Goal: Task Accomplishment & Management: Complete application form

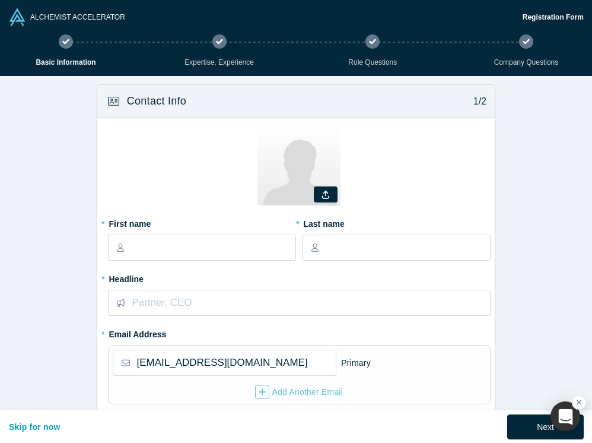
select select "US"
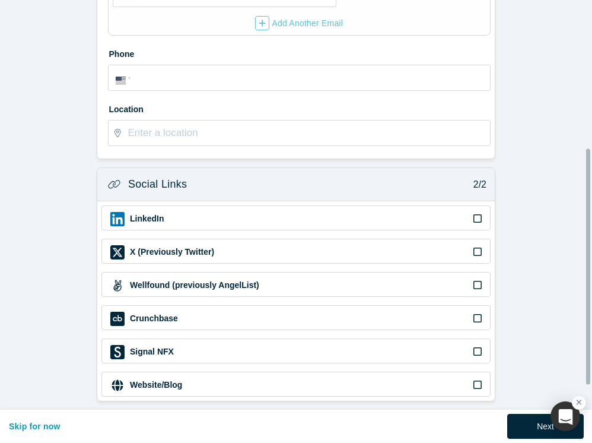
scroll to position [75, 0]
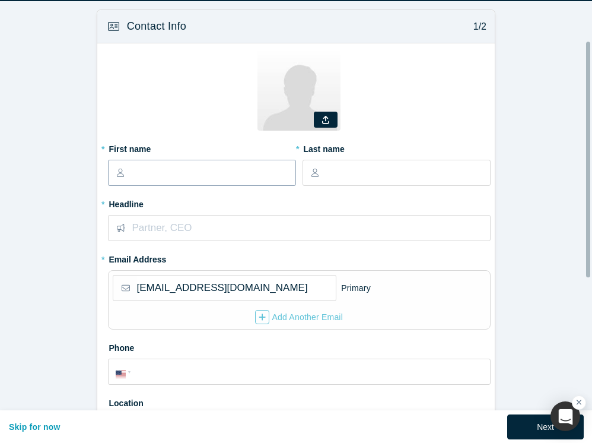
click at [198, 169] on input "text" at bounding box center [213, 172] width 164 height 25
type input "[PERSON_NAME]"
type input "n"
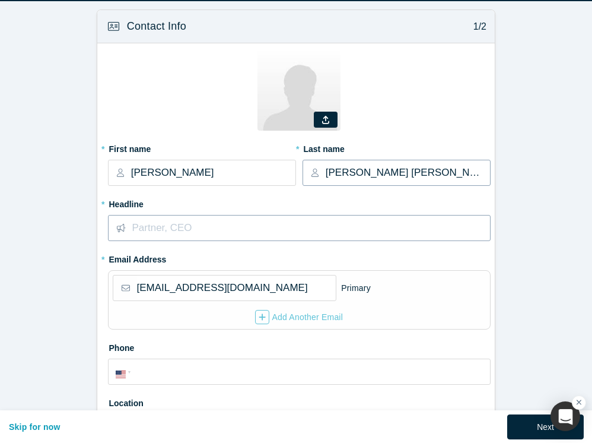
type input "[PERSON_NAME] [PERSON_NAME]"
click at [167, 233] on input "text" at bounding box center [311, 227] width 358 height 25
type input "C"
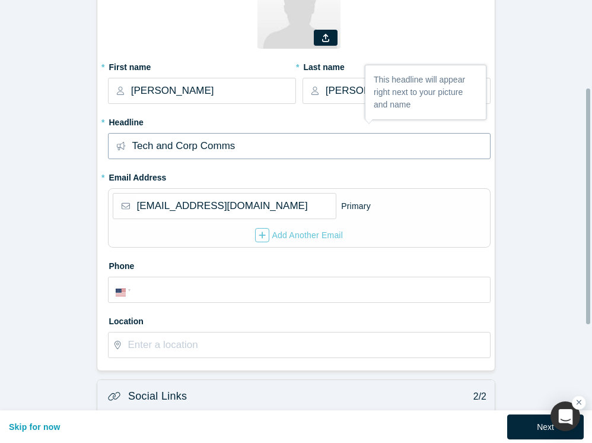
scroll to position [161, 0]
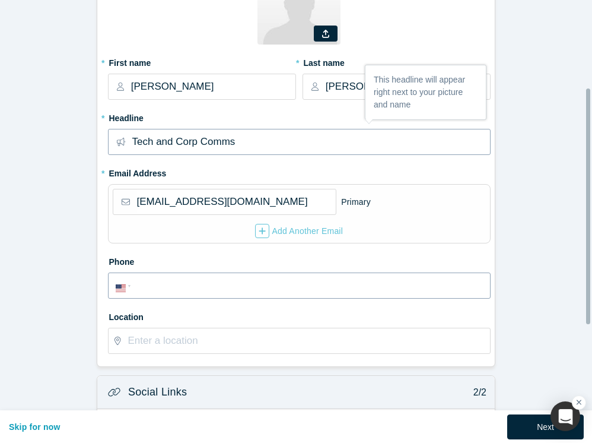
type input "Tech and Corp Comms"
click at [208, 292] on input "tel" at bounding box center [309, 286] width 348 height 17
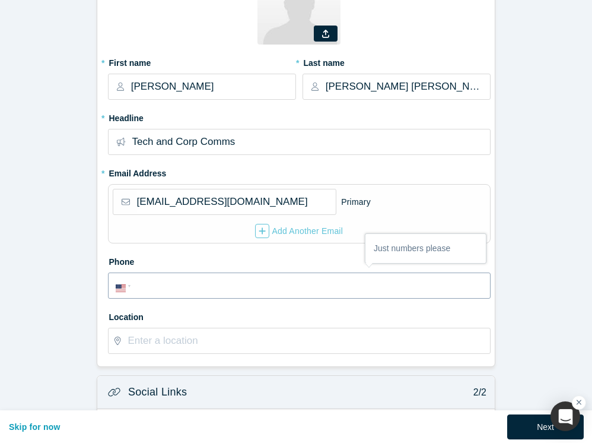
type input "[PHONE_NUMBER]"
click at [200, 344] on input "text" at bounding box center [309, 340] width 362 height 25
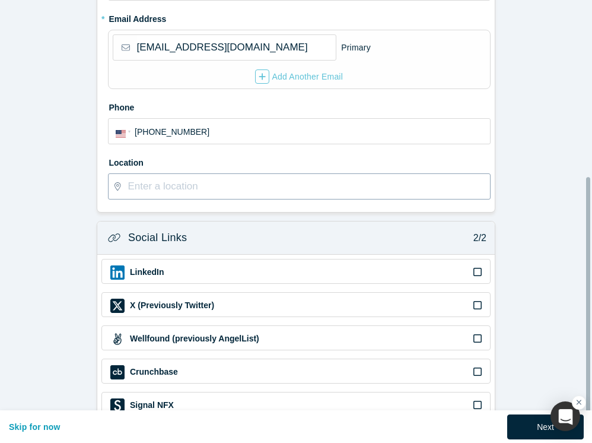
scroll to position [345, 0]
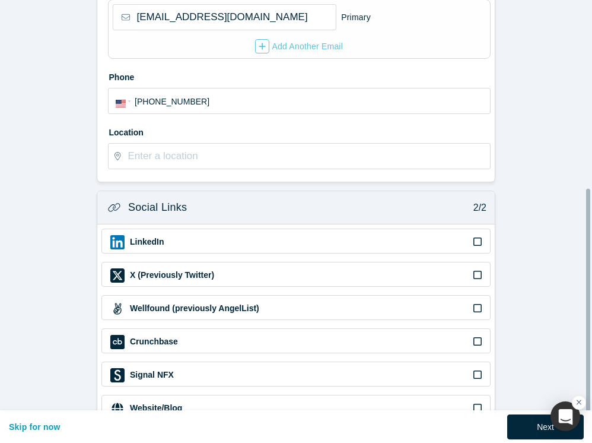
click at [475, 241] on icon at bounding box center [478, 241] width 8 height 9
click at [0, 0] on input "checkbox" at bounding box center [0, 0] width 0 height 0
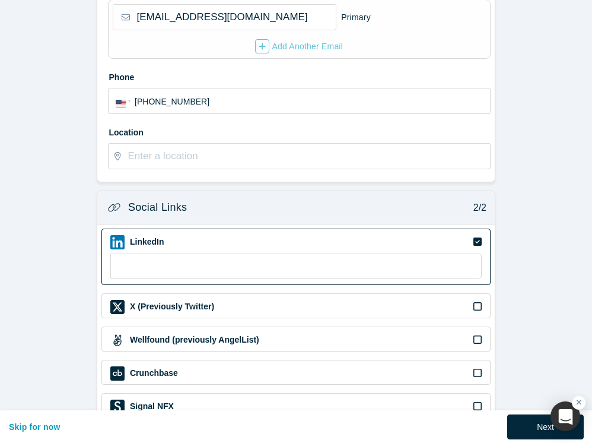
click at [157, 272] on input at bounding box center [296, 265] width 372 height 25
paste input "[URL][DOMAIN_NAME]"
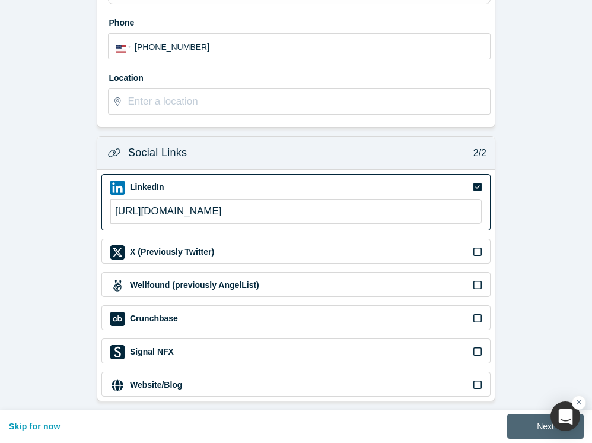
type input "[URL][DOMAIN_NAME]"
click at [526, 421] on button "Next" at bounding box center [545, 426] width 77 height 25
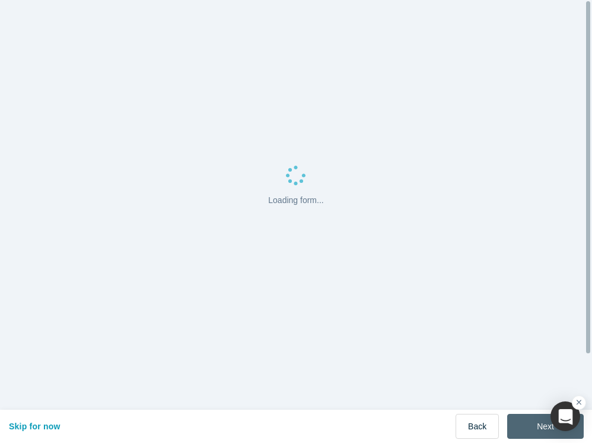
scroll to position [0, 0]
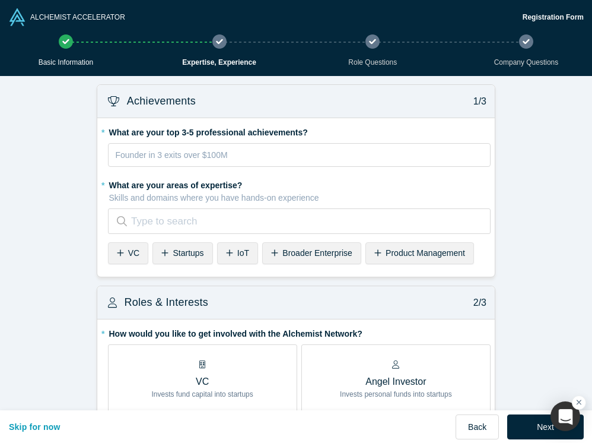
click at [182, 252] on span "Startups" at bounding box center [188, 252] width 31 height 9
click at [120, 255] on div "VC" at bounding box center [128, 253] width 41 height 22
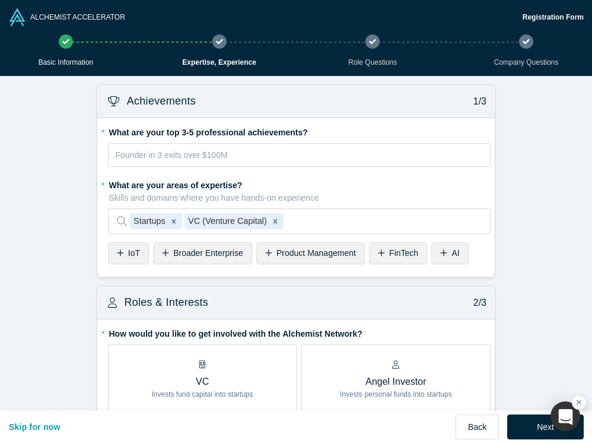
click at [448, 246] on div "AI" at bounding box center [449, 253] width 37 height 22
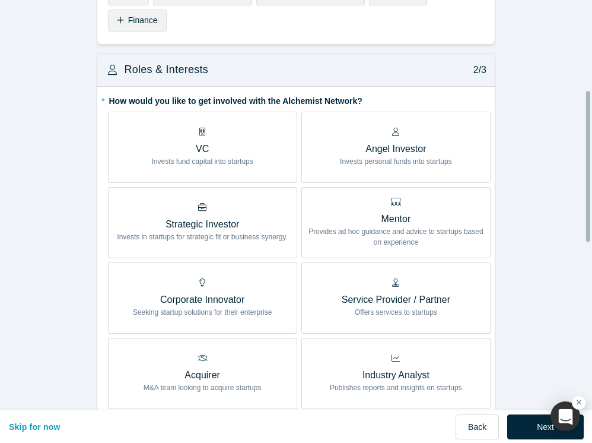
scroll to position [259, 0]
click at [420, 238] on p "Provides ad hoc guidance and advice to startups based on experience" at bounding box center [396, 236] width 184 height 21
click at [0, 0] on input "Mentor Provides ad hoc guidance and advice to startups based on experience" at bounding box center [0, 0] width 0 height 0
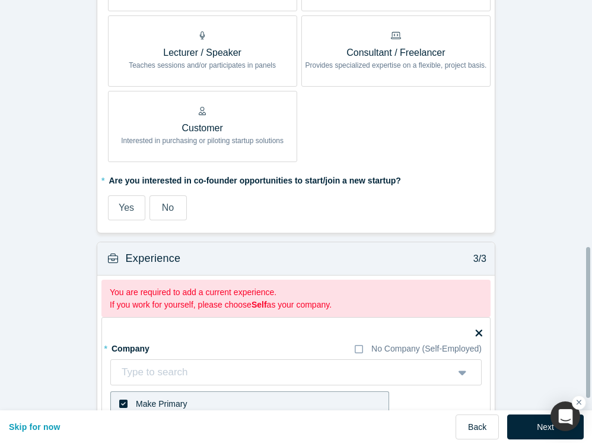
scroll to position [732, 0]
click at [166, 204] on span "No" at bounding box center [168, 207] width 12 height 10
click at [0, 0] on input "No" at bounding box center [0, 0] width 0 height 0
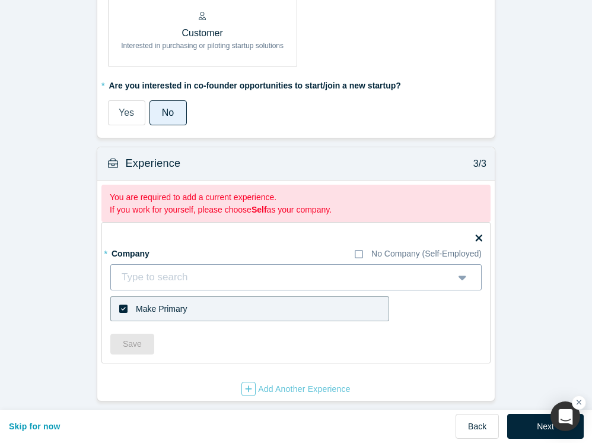
click at [180, 268] on div at bounding box center [282, 277] width 325 height 18
click at [242, 224] on fieldset "* Company No Company (Self-Employed) Type to search To pick up a draggable item…" at bounding box center [295, 292] width 389 height 141
click at [356, 249] on icon at bounding box center [359, 253] width 8 height 9
click at [0, 0] on input "No Company (Self-Employed)" at bounding box center [0, 0] width 0 height 0
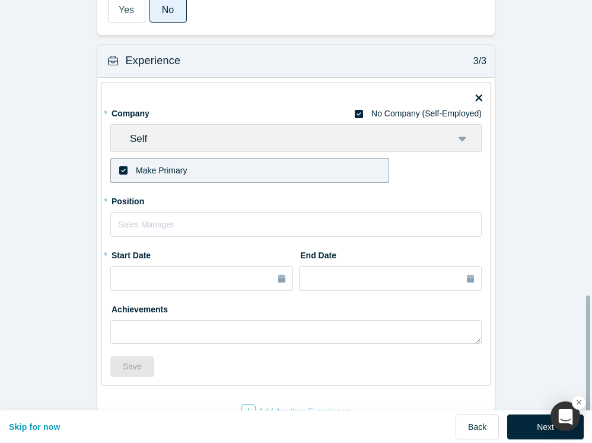
scroll to position [932, 0]
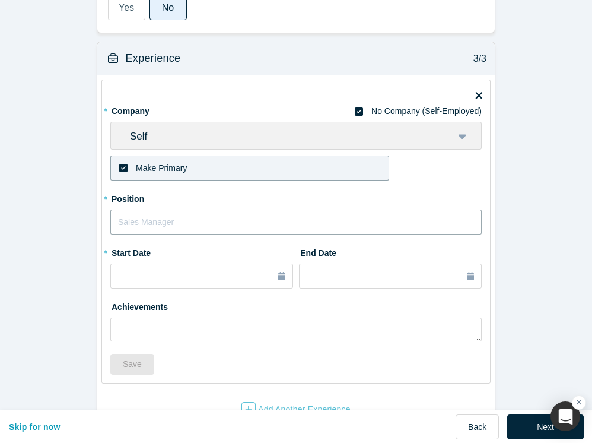
click at [184, 217] on input "text" at bounding box center [296, 222] width 372 height 25
type input "Founder"
click at [203, 277] on div "button" at bounding box center [201, 276] width 167 height 13
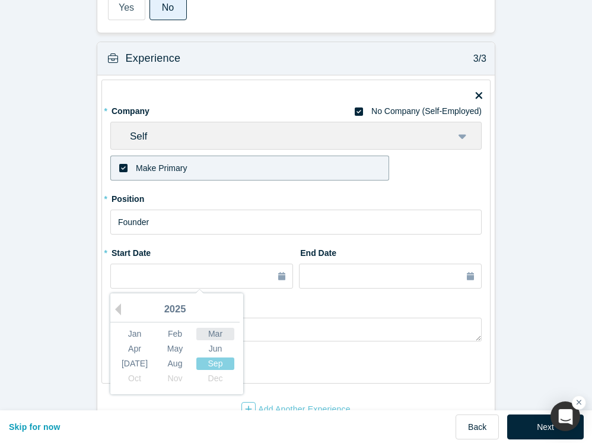
click at [211, 338] on div "Mar" at bounding box center [215, 334] width 38 height 12
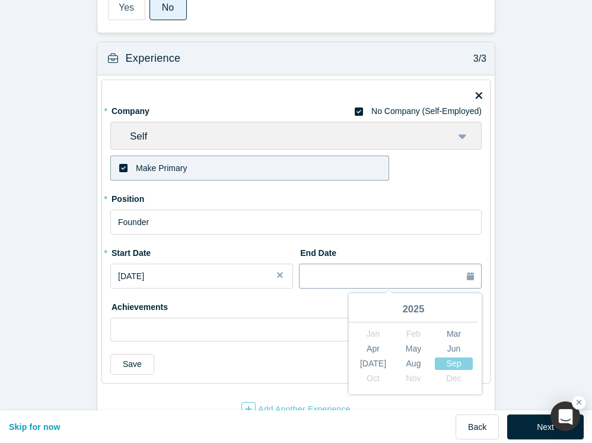
click at [327, 280] on div "button" at bounding box center [325, 276] width 37 height 13
click at [185, 373] on div "Save" at bounding box center [296, 364] width 372 height 21
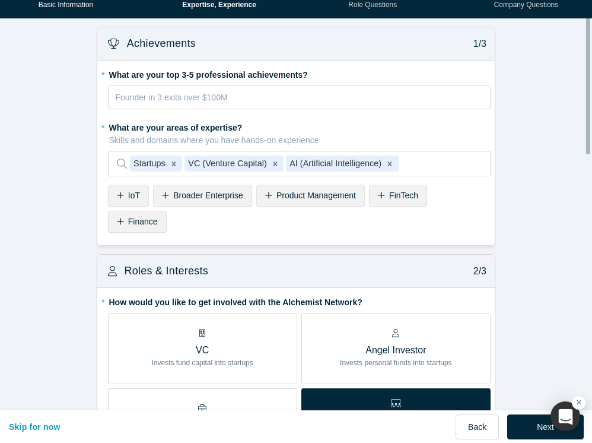
scroll to position [17, 0]
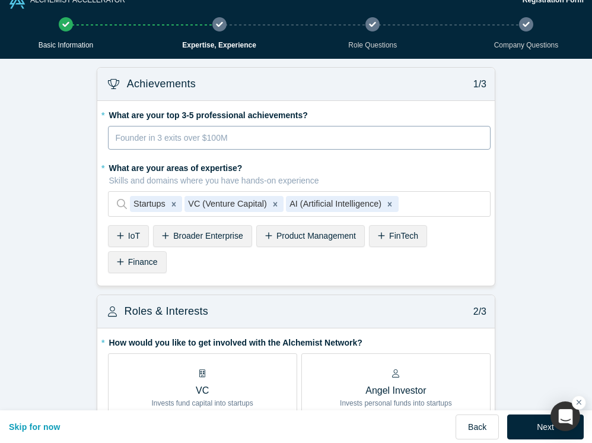
click at [146, 137] on div "rdw-editor" at bounding box center [299, 137] width 367 height 15
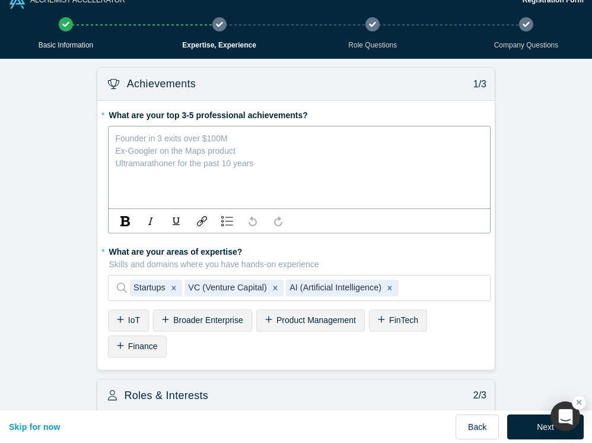
click at [146, 137] on div "rdw-editor" at bounding box center [299, 137] width 367 height 15
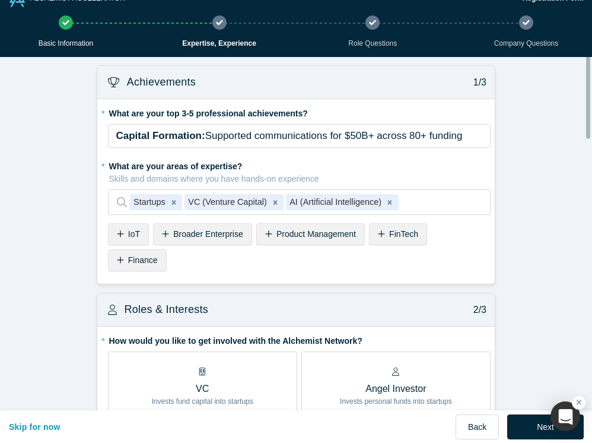
scroll to position [0, 0]
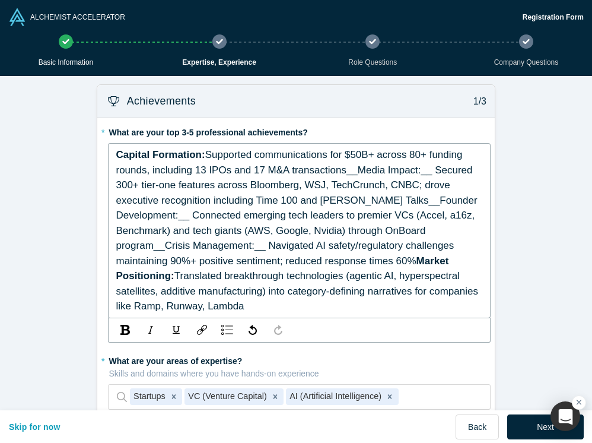
click at [338, 171] on span "Supported communications for $50B+ across 80+ funding rounds, including 13 IPOs…" at bounding box center [298, 208] width 364 height 118
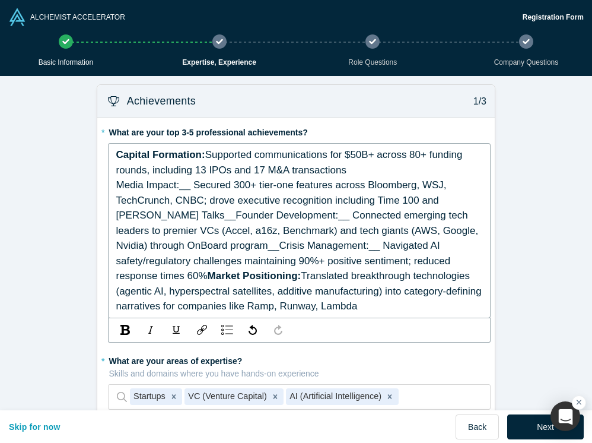
click at [187, 186] on span "Media Impact:__ Secured 300+ tier-one features across Bloomberg, WSJ, TechCrunc…" at bounding box center [298, 230] width 365 height 102
click at [415, 200] on span "Media Impact:Secured 300+ tier-one features across Bloomberg, WSJ, TechCrunch, …" at bounding box center [298, 230] width 365 height 102
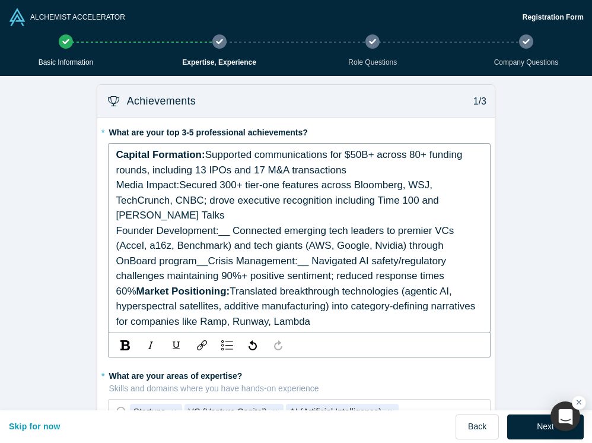
click at [220, 225] on span "Founder Development:__ Connected emerging tech leaders to premier VCs (Accel, a…" at bounding box center [286, 261] width 341 height 72
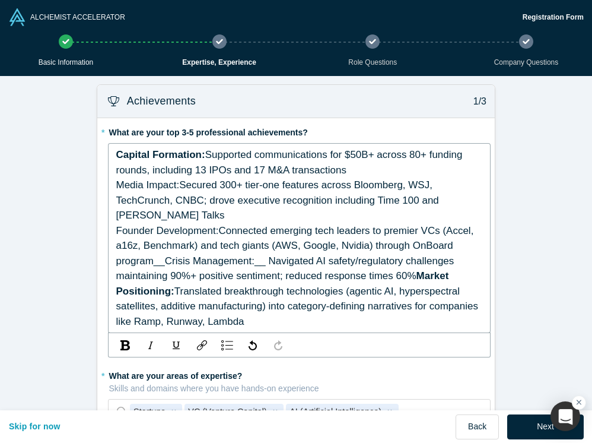
click at [449, 231] on span "Founder Development:Connected emerging tech leaders to premier VCs (Accel, a16z…" at bounding box center [296, 253] width 361 height 57
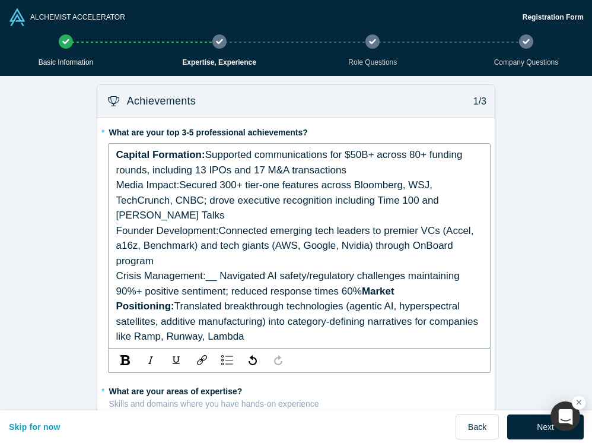
click at [209, 270] on span "Crisis Management:__ Navigated AI safety/regulatory challenges maintaining 90%+…" at bounding box center [289, 283] width 347 height 27
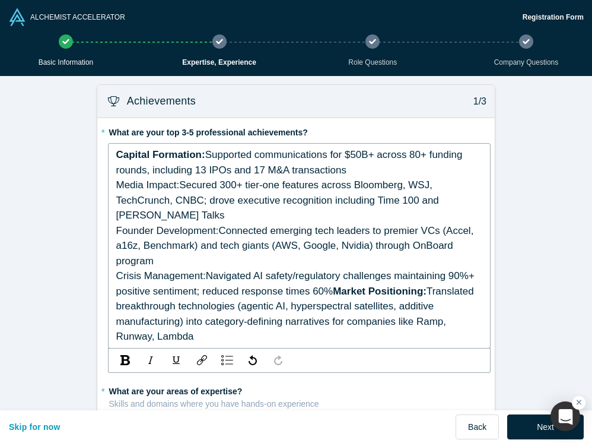
click at [333, 285] on span "Market Positioning:" at bounding box center [380, 290] width 94 height 11
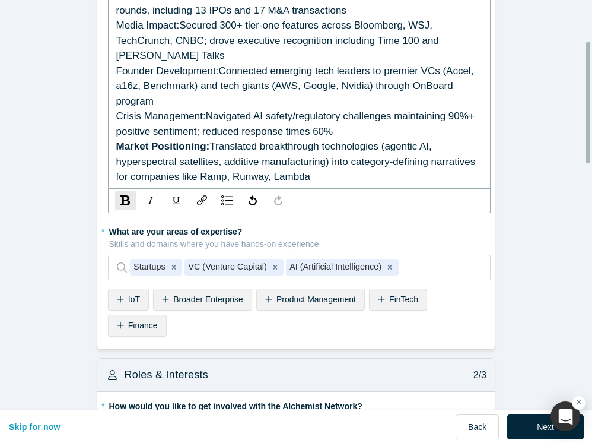
scroll to position [164, 0]
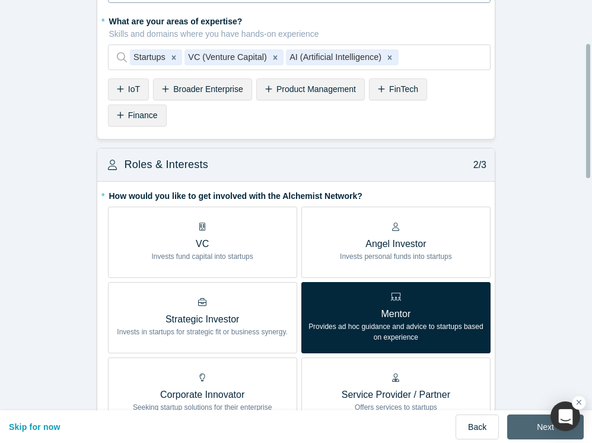
click at [532, 417] on button "Next" at bounding box center [545, 426] width 77 height 25
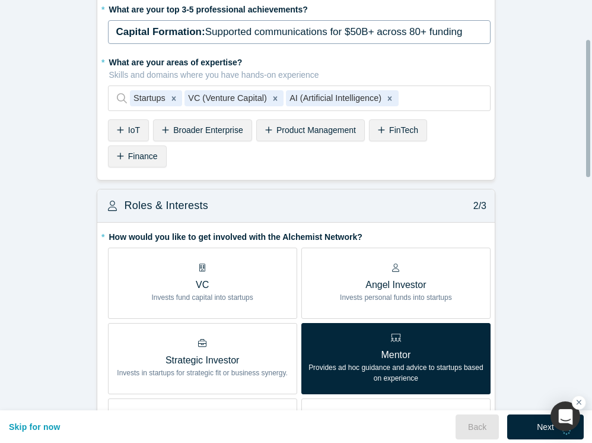
click at [529, 417] on div "Next" at bounding box center [545, 426] width 77 height 25
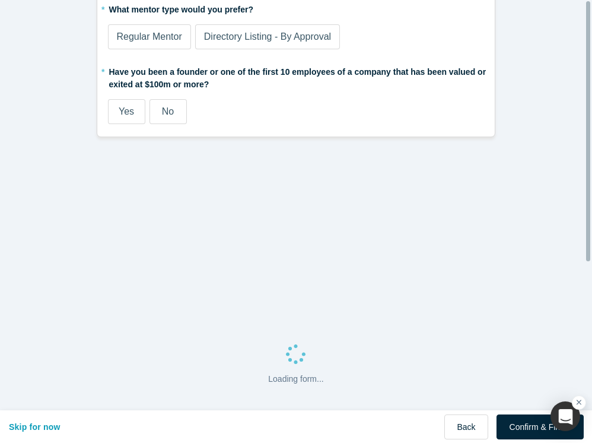
scroll to position [0, 0]
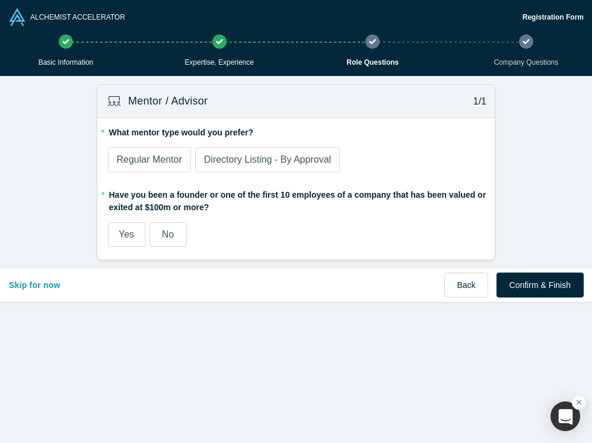
click at [272, 163] on span "Directory Listing - By Approval" at bounding box center [267, 159] width 127 height 10
click at [0, 0] on input "Directory Listing - By Approval" at bounding box center [0, 0] width 0 height 0
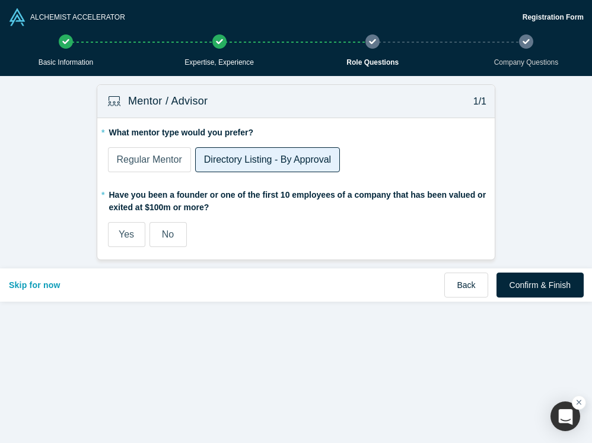
click at [178, 161] on label "Regular Mentor" at bounding box center [149, 159] width 83 height 25
click at [0, 0] on input "Regular Mentor" at bounding box center [0, 0] width 0 height 0
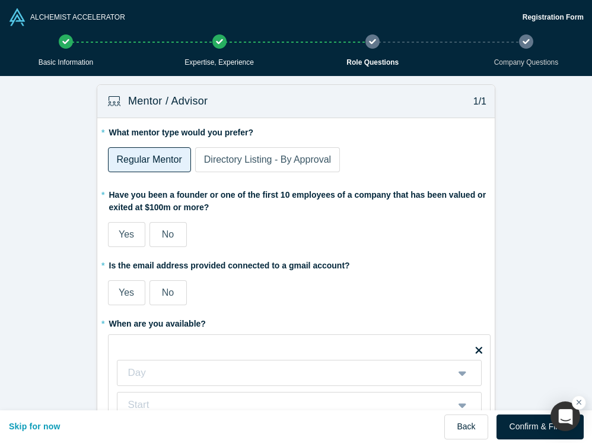
click at [284, 163] on span "Directory Listing - By Approval" at bounding box center [267, 159] width 127 height 10
click at [0, 0] on input "Directory Listing - By Approval" at bounding box center [0, 0] width 0 height 0
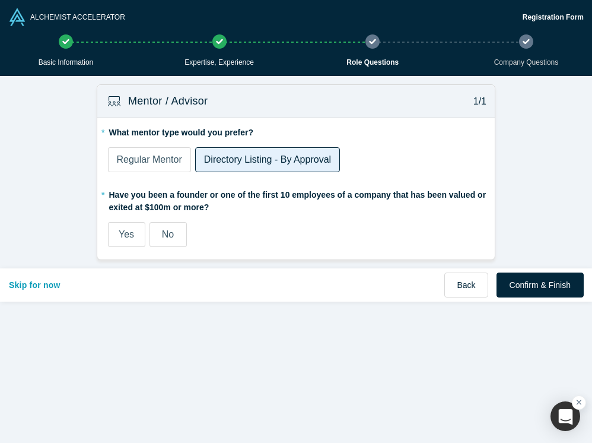
click at [174, 232] on label "No" at bounding box center [168, 234] width 37 height 25
click at [0, 0] on input "No" at bounding box center [0, 0] width 0 height 0
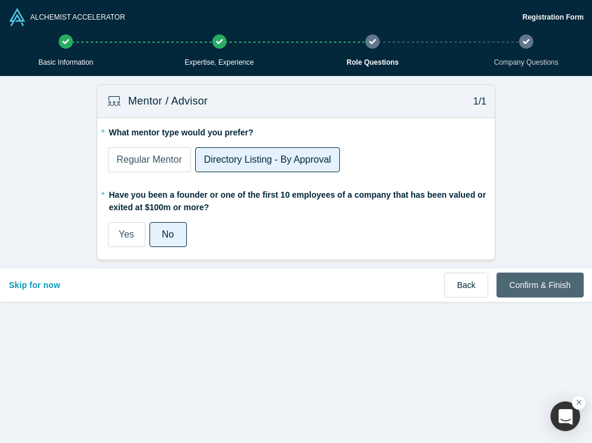
click at [540, 282] on button "Confirm & Finish" at bounding box center [540, 284] width 87 height 25
